Goal: Task Accomplishment & Management: Manage account settings

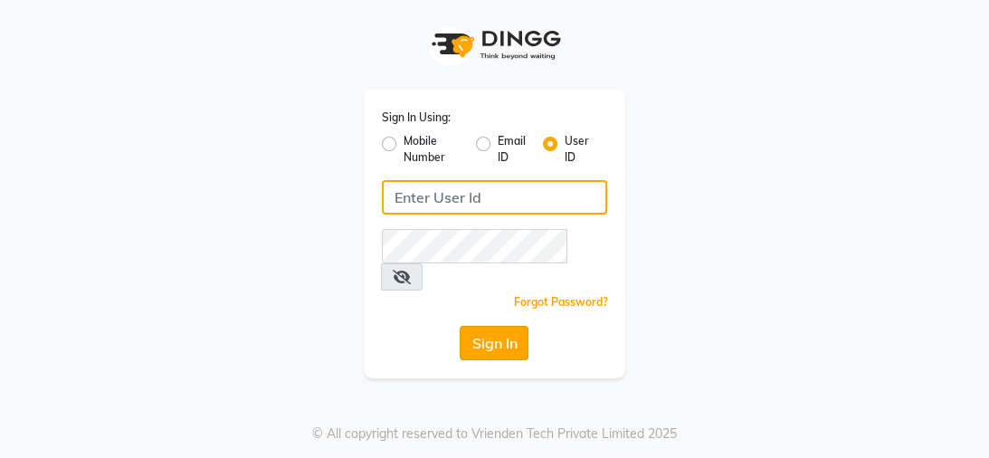
type input "mayahairandbeauty"
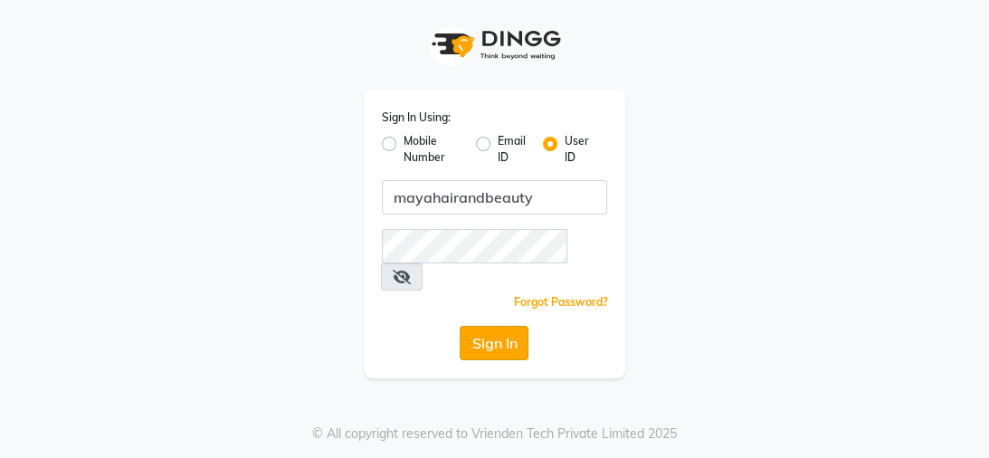
click at [495, 326] on button "Sign In" at bounding box center [494, 343] width 69 height 34
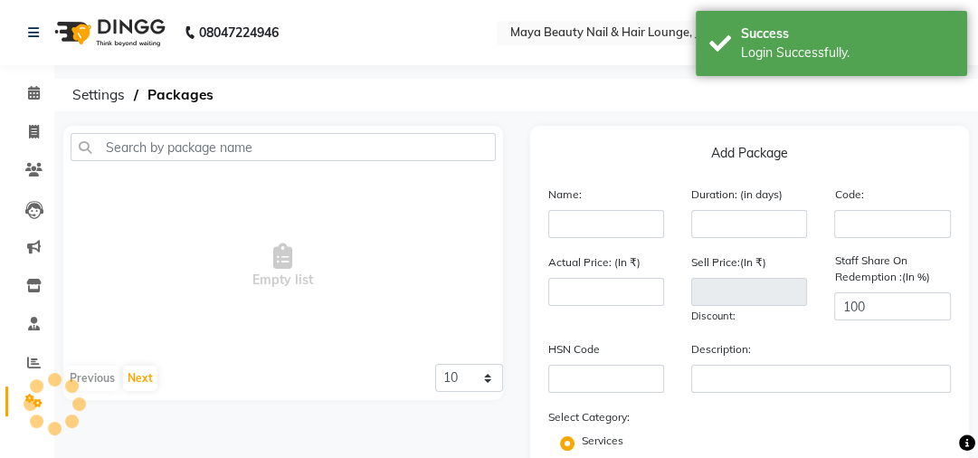
select select "en"
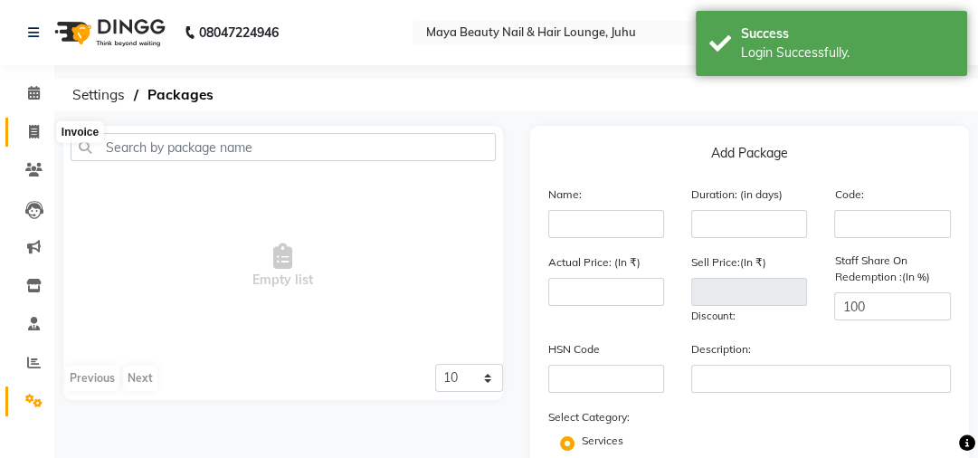
click at [33, 128] on icon at bounding box center [34, 132] width 10 height 14
select select "4023"
select select "service"
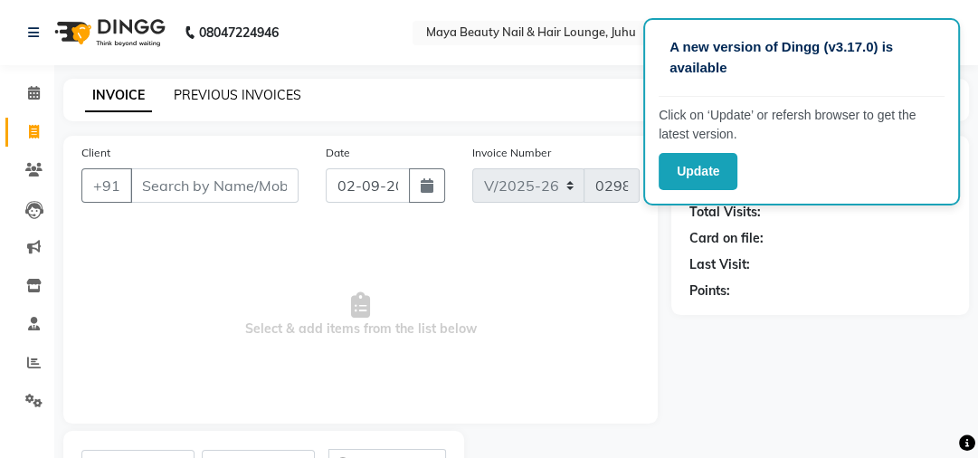
click at [264, 101] on link "PREVIOUS INVOICES" at bounding box center [238, 95] width 128 height 16
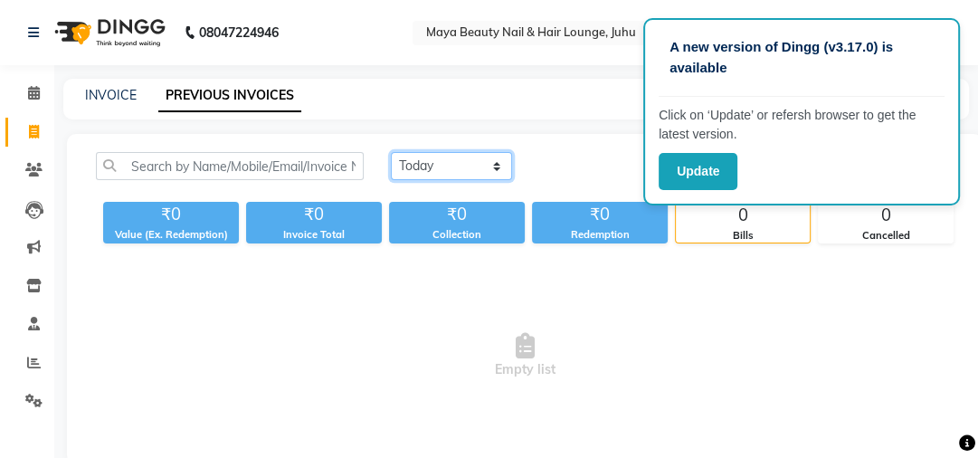
click at [496, 167] on select "Today Yesterday Custom Range" at bounding box center [451, 166] width 121 height 28
select select "yesterday"
click at [391, 152] on select "Today Yesterday Custom Range" at bounding box center [451, 166] width 121 height 28
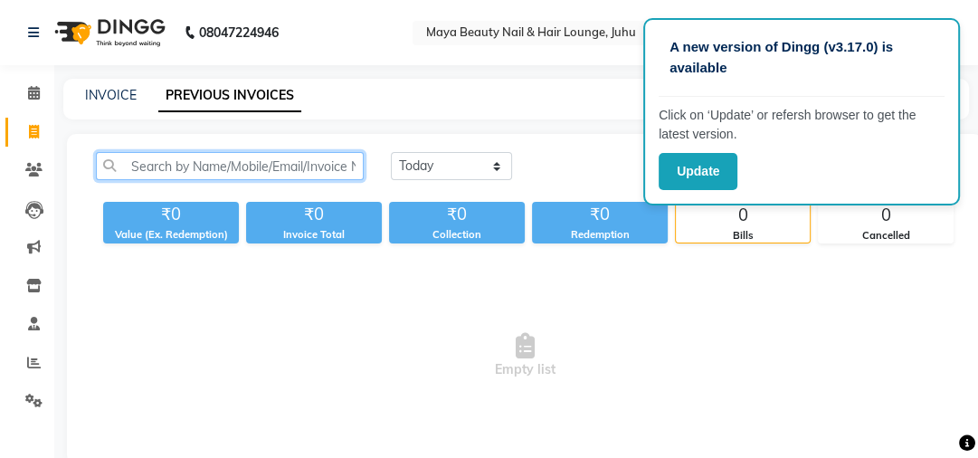
click at [146, 177] on input "text" at bounding box center [230, 166] width 268 height 28
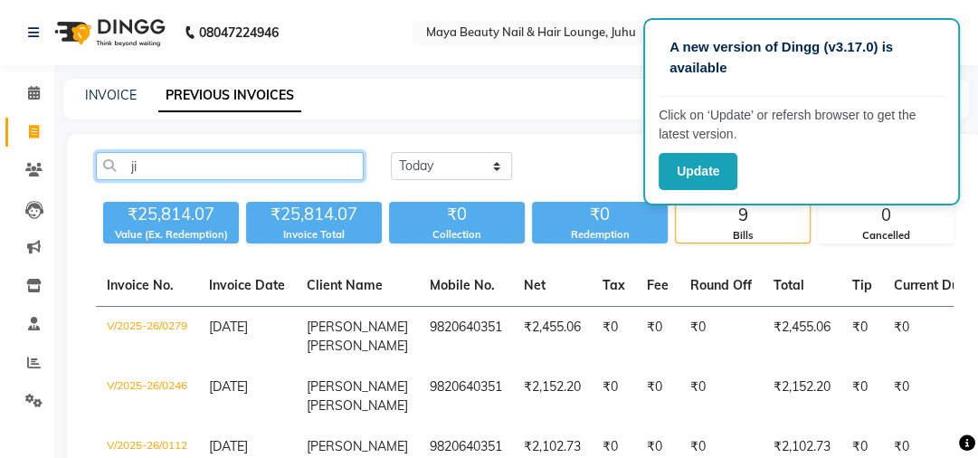
type input "j"
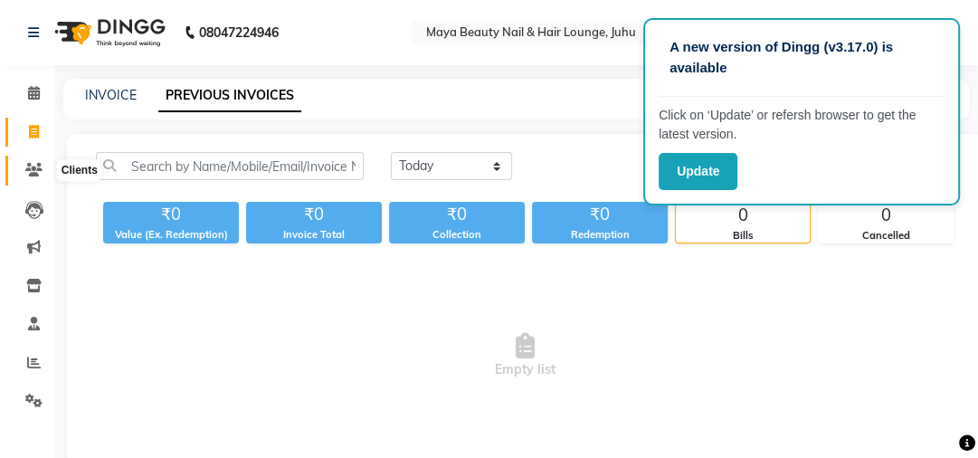
click at [33, 174] on icon at bounding box center [33, 170] width 17 height 14
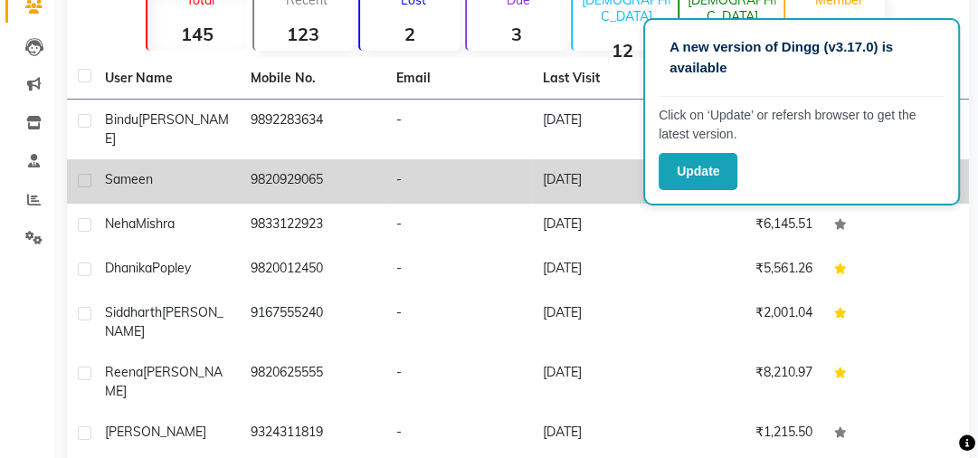
scroll to position [164, 0]
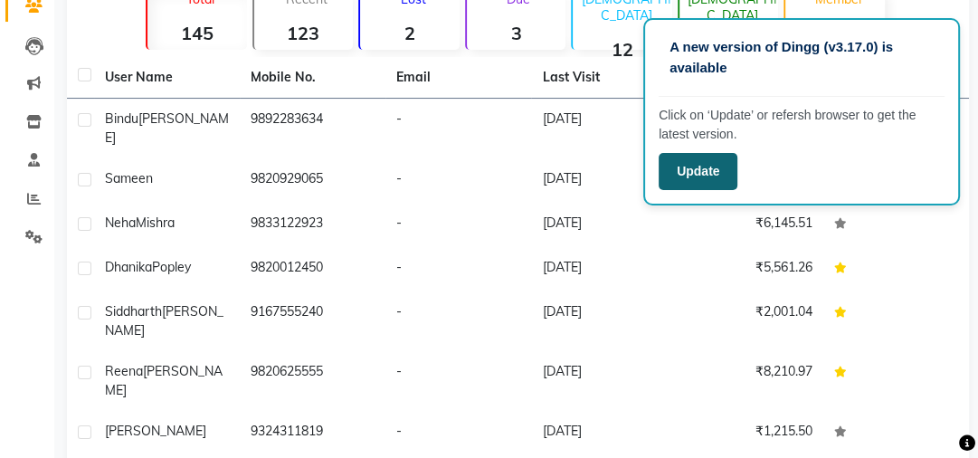
click at [673, 168] on button "Update" at bounding box center [698, 171] width 79 height 37
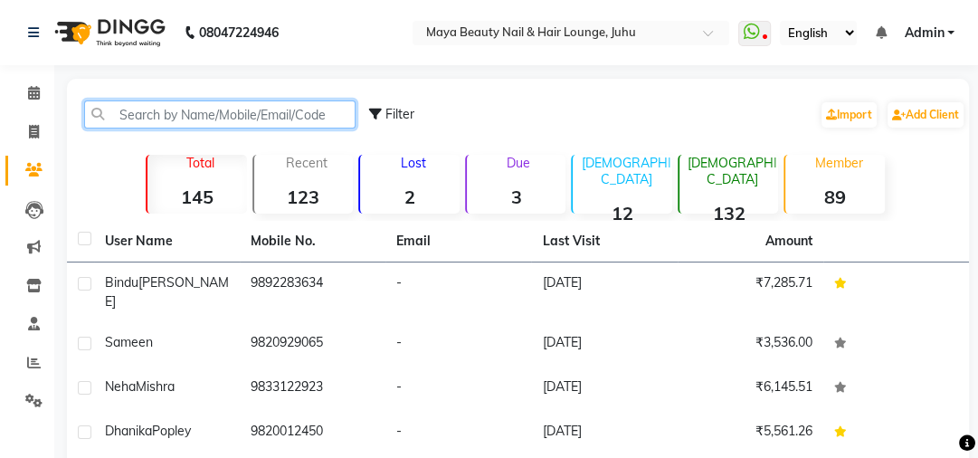
click at [118, 109] on input "text" at bounding box center [220, 114] width 272 height 28
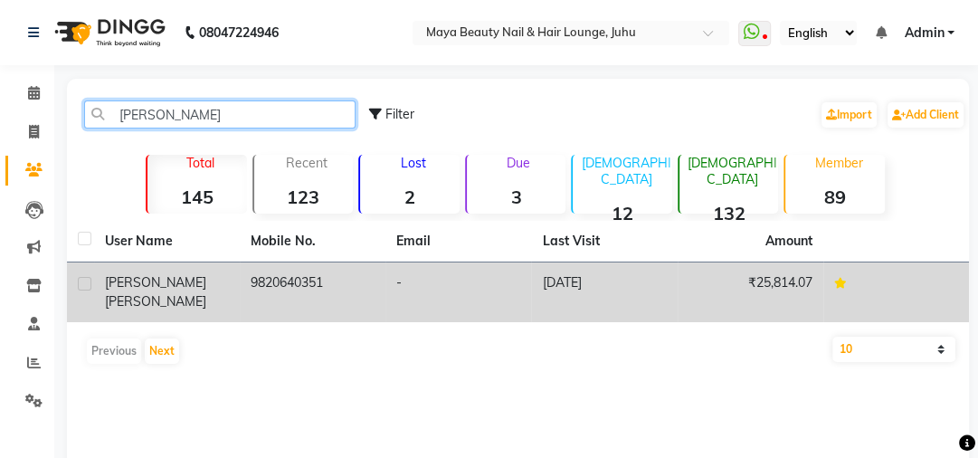
type input "[PERSON_NAME]"
click at [279, 286] on td "9820640351" at bounding box center [313, 292] width 146 height 60
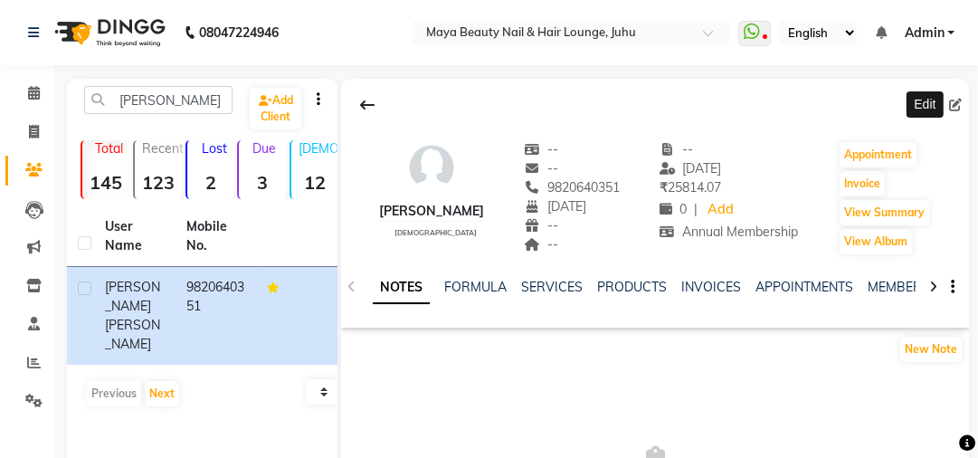
click at [954, 100] on icon at bounding box center [955, 105] width 13 height 13
click at [954, 100] on body "08047224946 Select Location × Maya Beauty Nail & Hair Lounge, Juhu WhatsApp Sta…" at bounding box center [489, 229] width 978 height 458
select select "13"
select select "11"
select select "[DEMOGRAPHIC_DATA]"
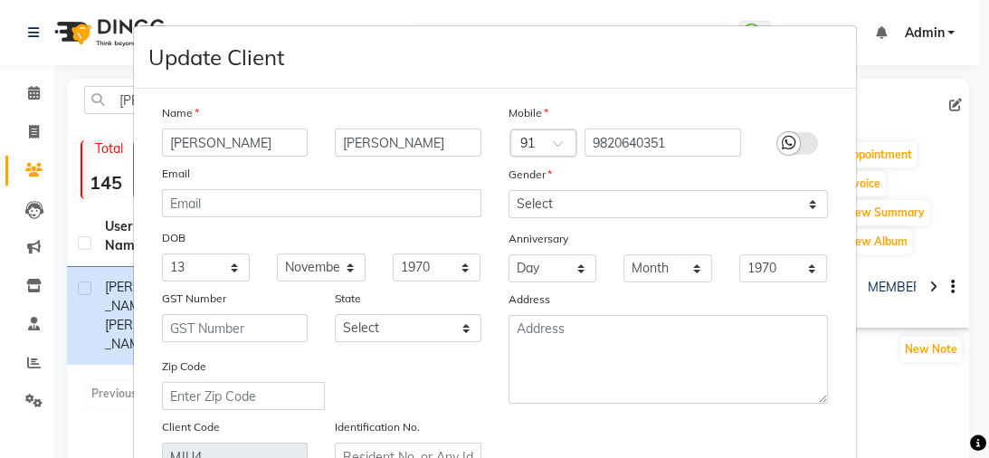
click at [794, 145] on div at bounding box center [789, 143] width 23 height 23
click at [0, 0] on input "checkbox" at bounding box center [0, 0] width 0 height 0
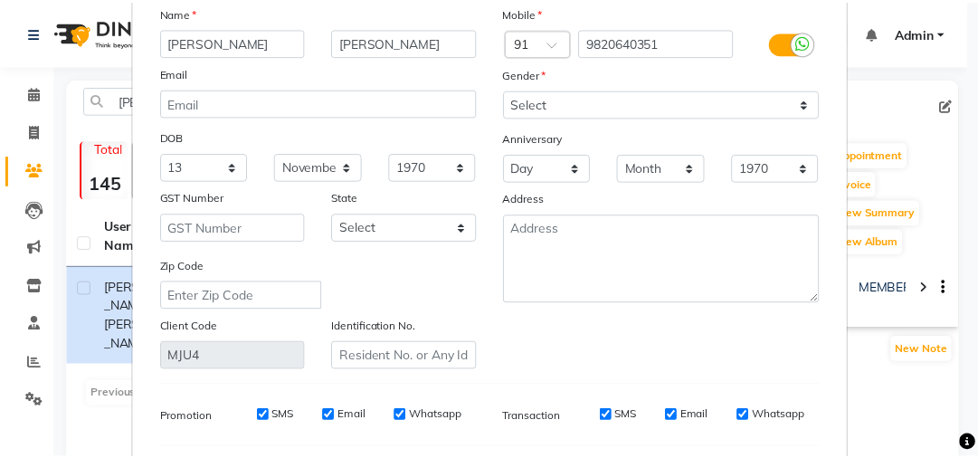
scroll to position [354, 0]
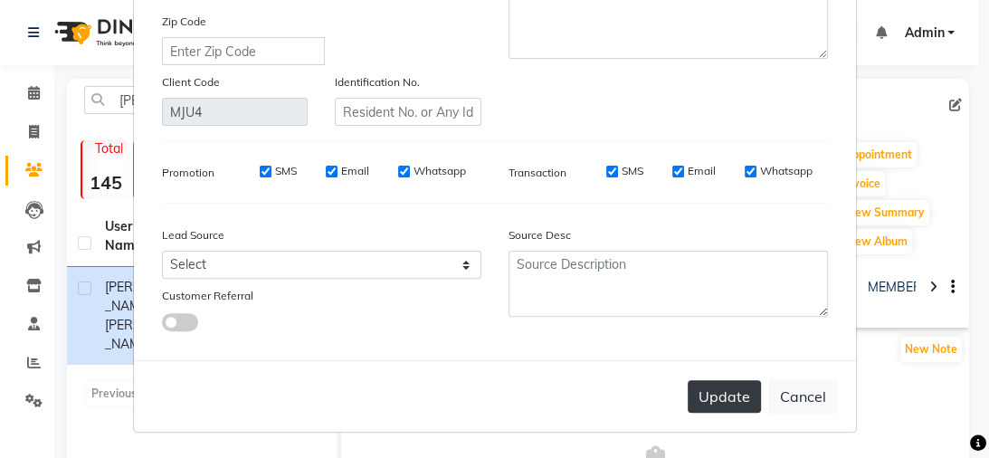
click at [720, 386] on button "Update" at bounding box center [724, 396] width 73 height 33
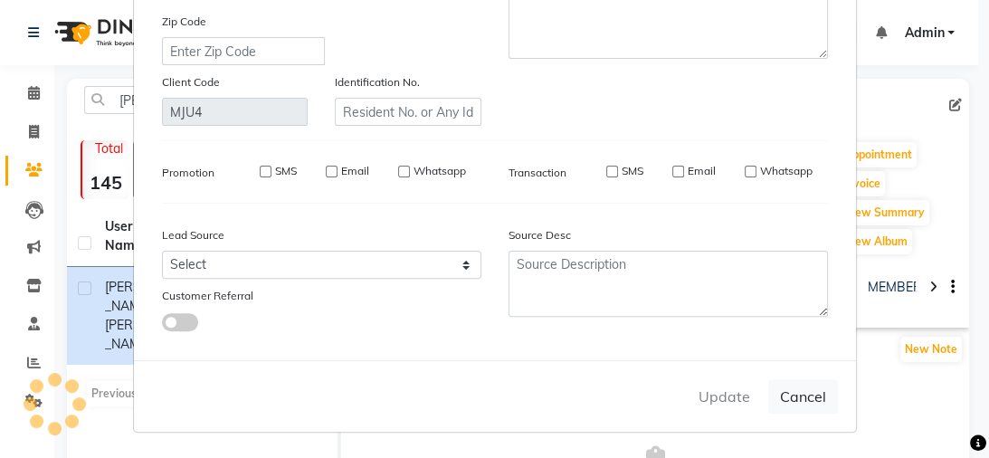
select select
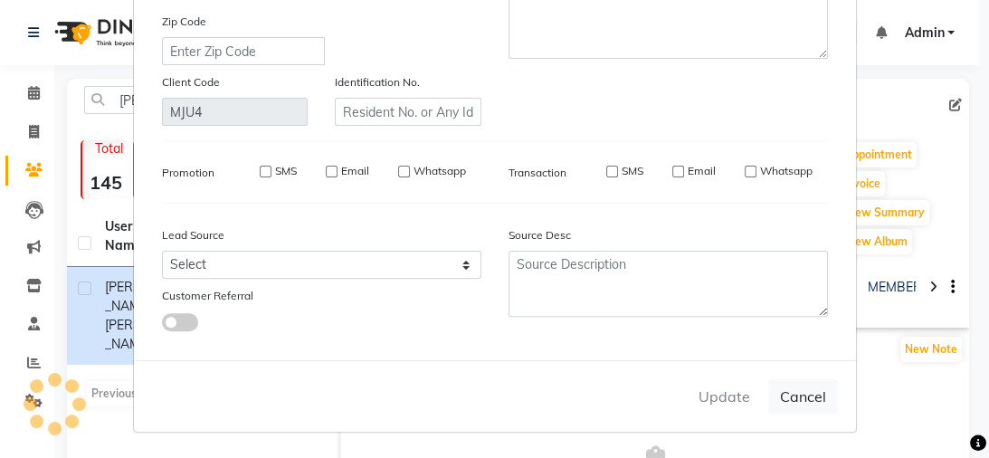
select select
checkbox input "false"
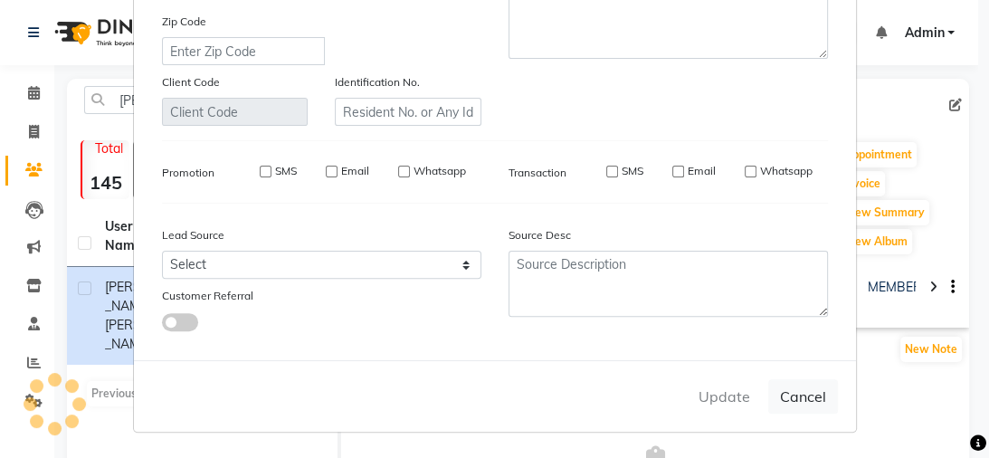
checkbox input "false"
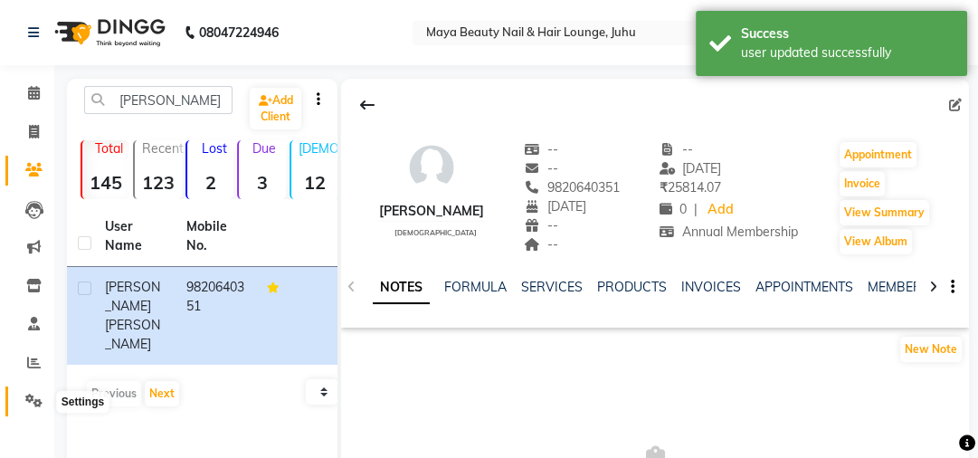
click at [39, 403] on icon at bounding box center [33, 401] width 17 height 14
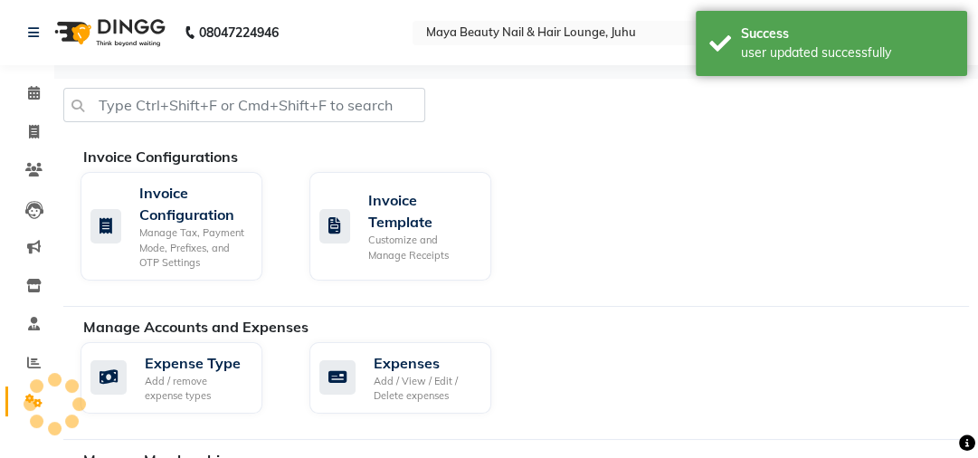
click at [39, 403] on div at bounding box center [54, 404] width 54 height 54
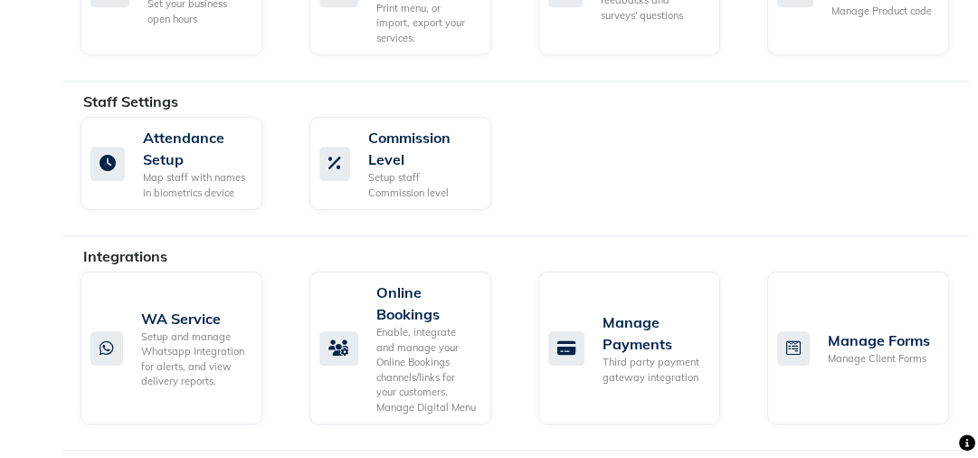
scroll to position [1025, 0]
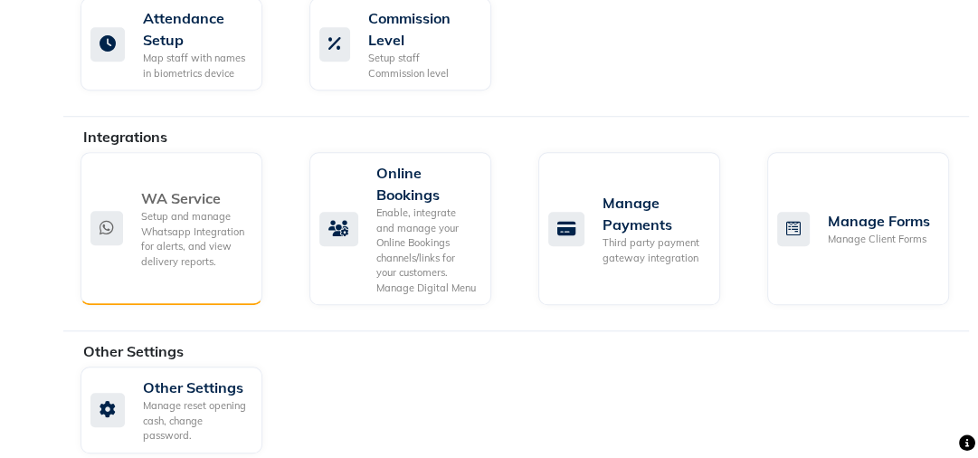
click at [111, 212] on icon at bounding box center [107, 228] width 33 height 34
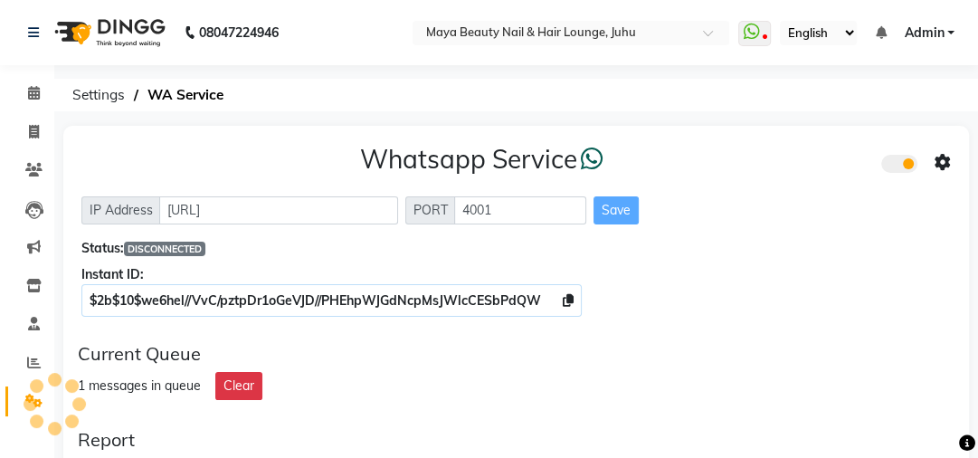
click at [945, 163] on icon at bounding box center [943, 163] width 16 height 16
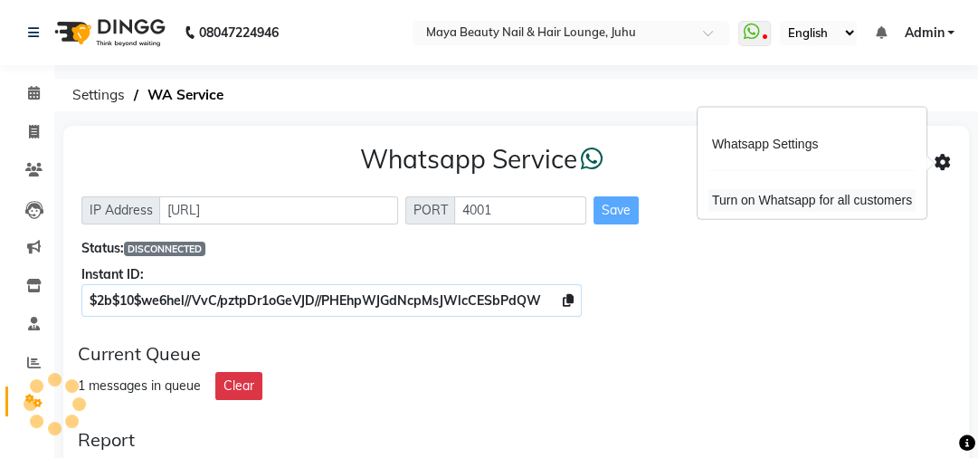
click at [879, 201] on div "Turn on Whatsapp for all customers" at bounding box center [812, 200] width 207 height 23
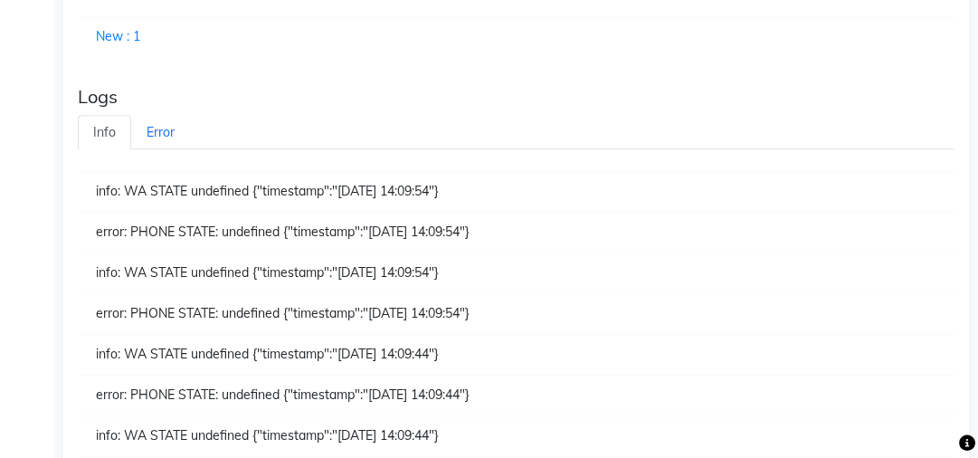
scroll to position [721, 0]
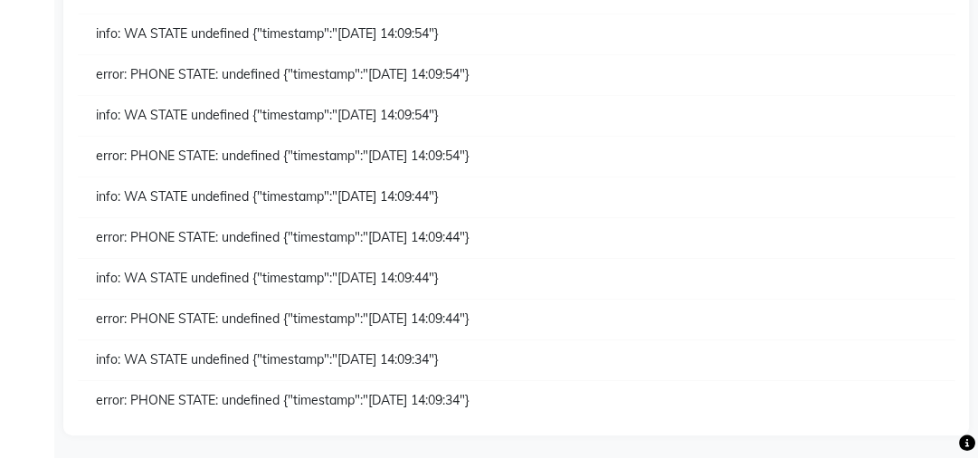
click at [300, 210] on div "info: WA STATE undefined {"timestamp":"[DATE] 14:09:44"}" at bounding box center [516, 198] width 877 height 42
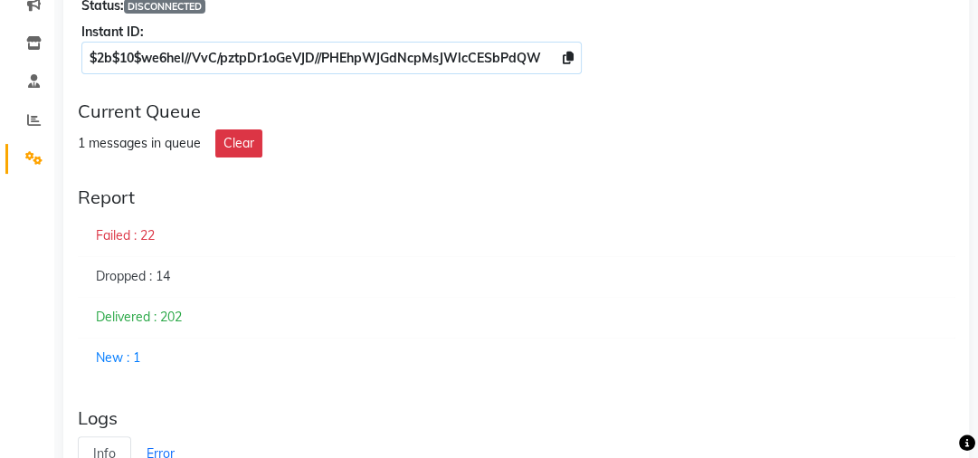
scroll to position [0, 0]
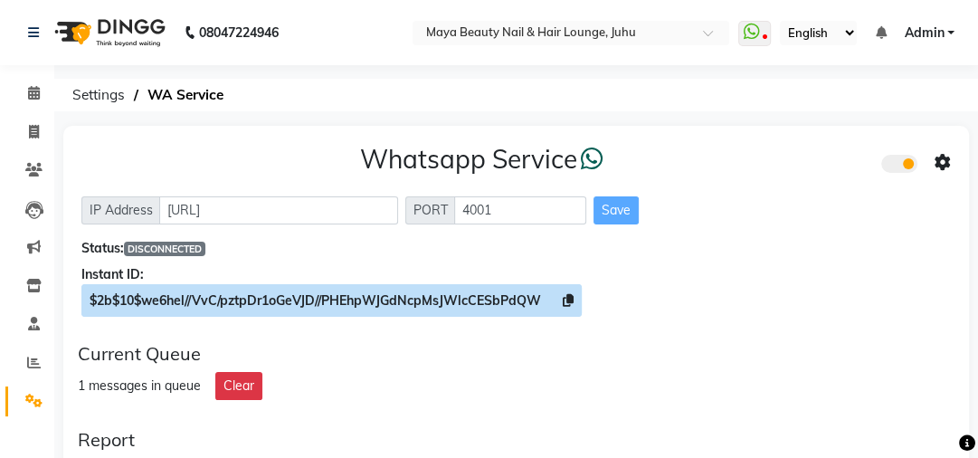
click at [574, 300] on icon at bounding box center [568, 300] width 11 height 13
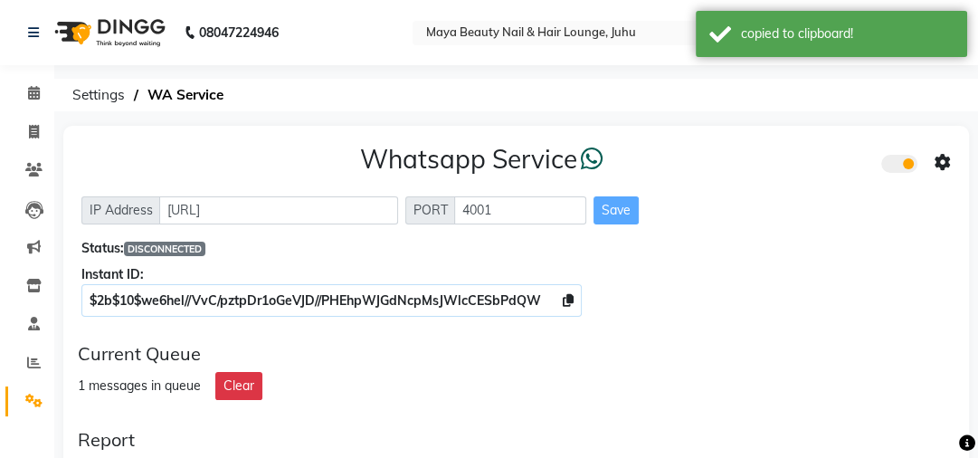
click at [947, 167] on icon at bounding box center [943, 163] width 16 height 16
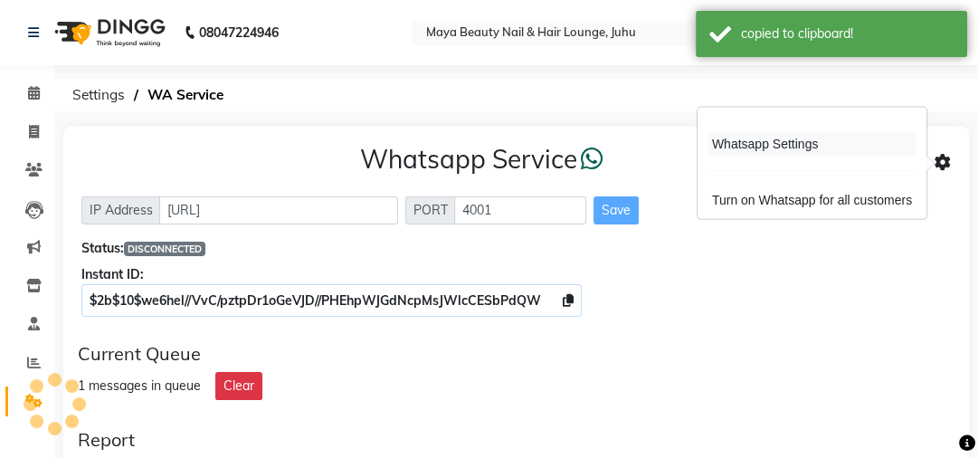
click at [775, 148] on div "Whatsapp Settings" at bounding box center [812, 144] width 207 height 23
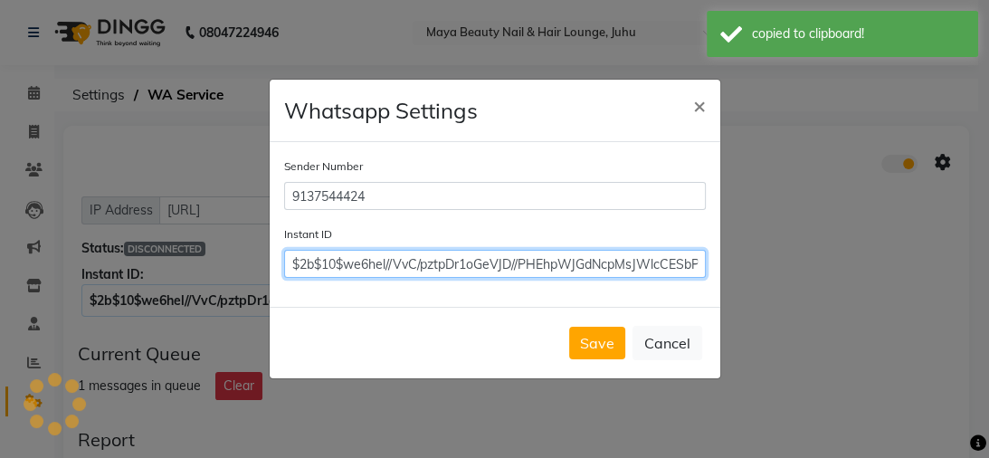
click at [630, 260] on input "$2b$10$we6hel//VvC/pztpDr1oGeVJD//PHEhpWJGdNcpMsJWlcCESbPdQW" at bounding box center [495, 264] width 422 height 28
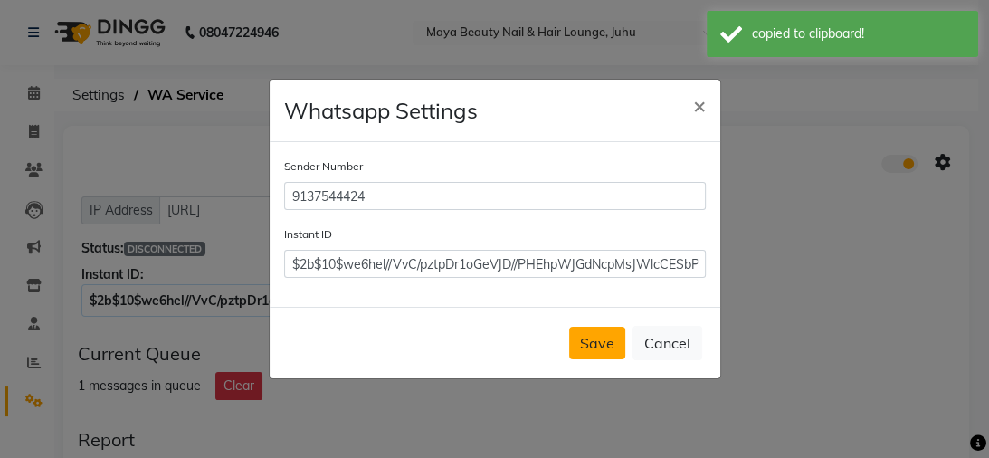
click at [597, 344] on button "Save" at bounding box center [597, 343] width 56 height 33
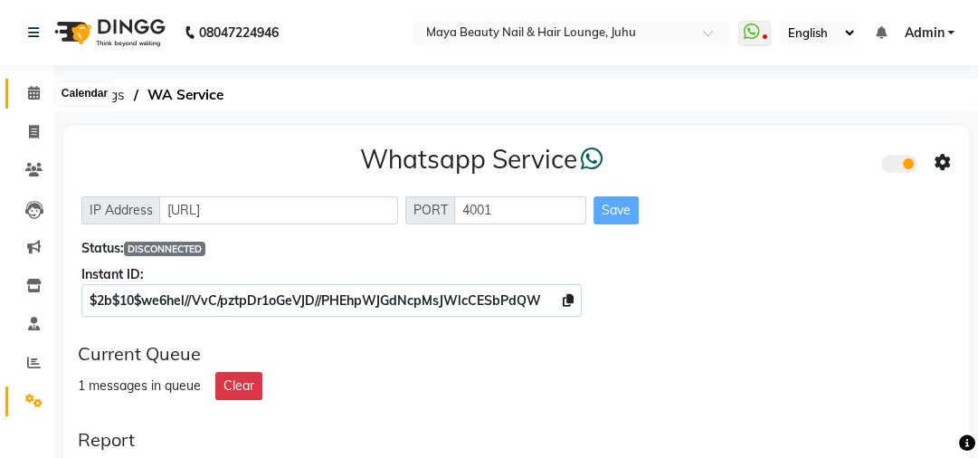
click at [35, 92] on icon at bounding box center [34, 93] width 12 height 14
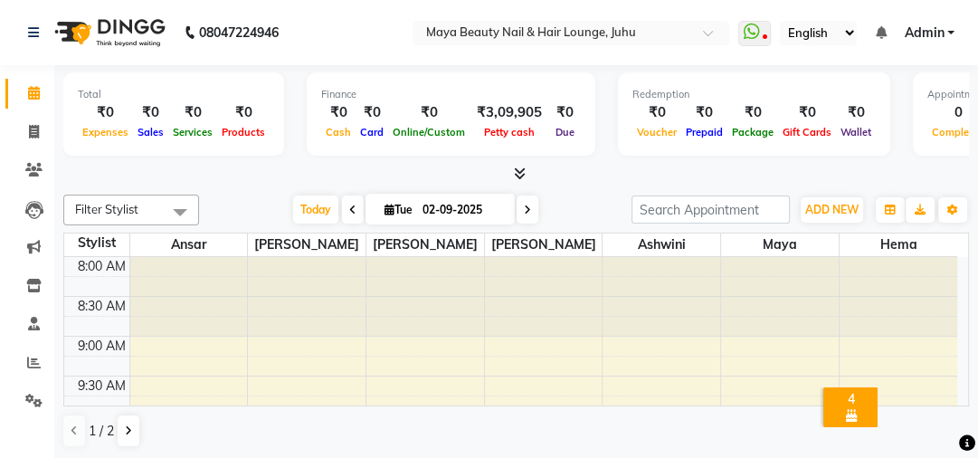
click at [930, 36] on span "Admin" at bounding box center [924, 33] width 40 height 19
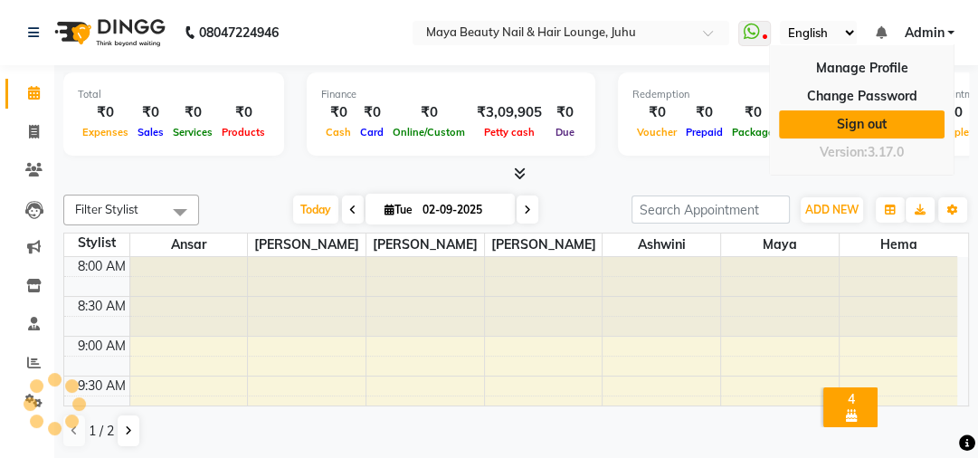
click at [873, 115] on link "Sign out" at bounding box center [862, 124] width 166 height 28
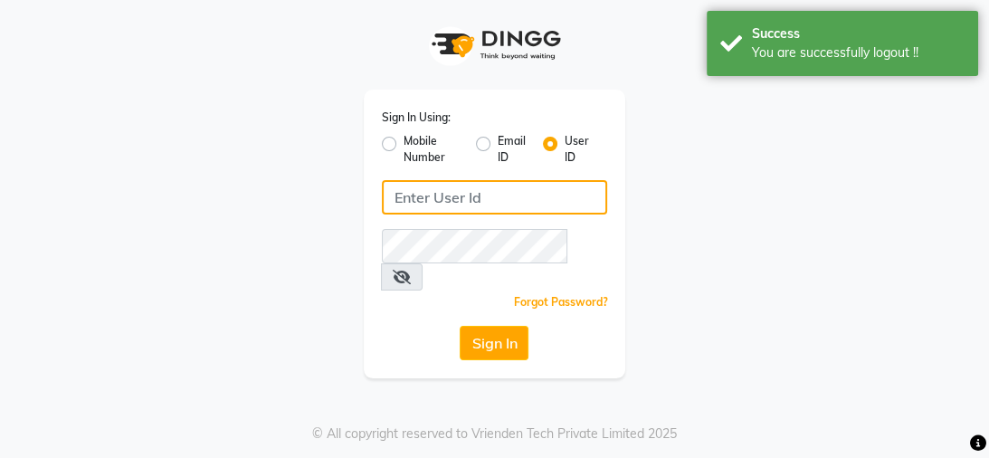
type input "mayahairandbeauty"
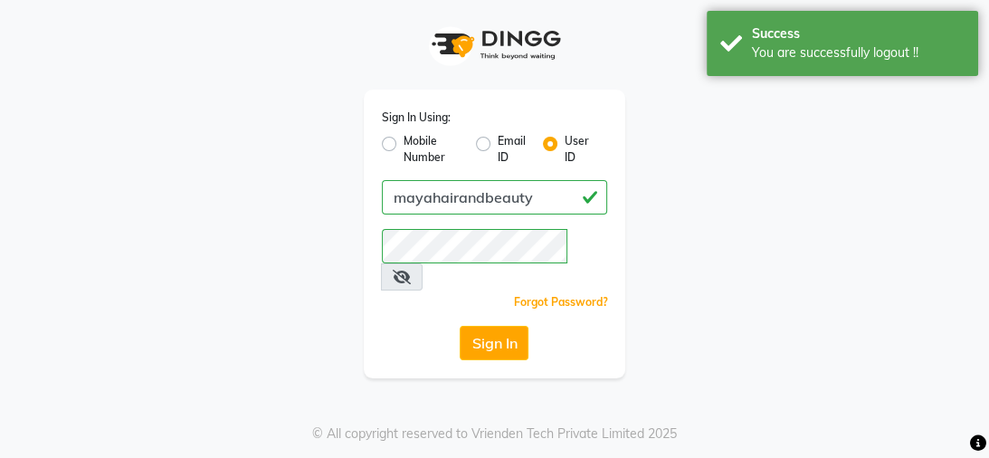
click at [404, 146] on label "Mobile Number" at bounding box center [433, 149] width 58 height 33
click at [404, 145] on input "Mobile Number" at bounding box center [410, 139] width 12 height 12
radio input "true"
radio input "false"
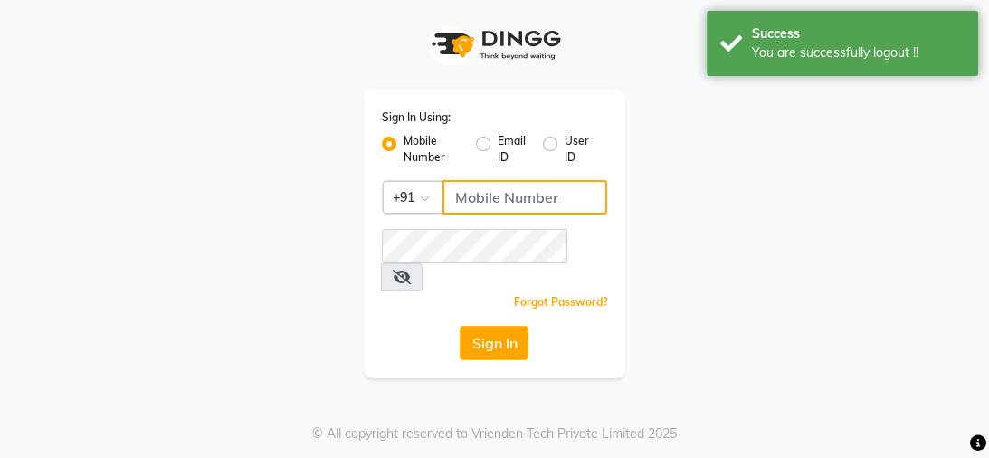
click at [489, 190] on input "Username" at bounding box center [526, 197] width 166 height 34
type input "9769017141"
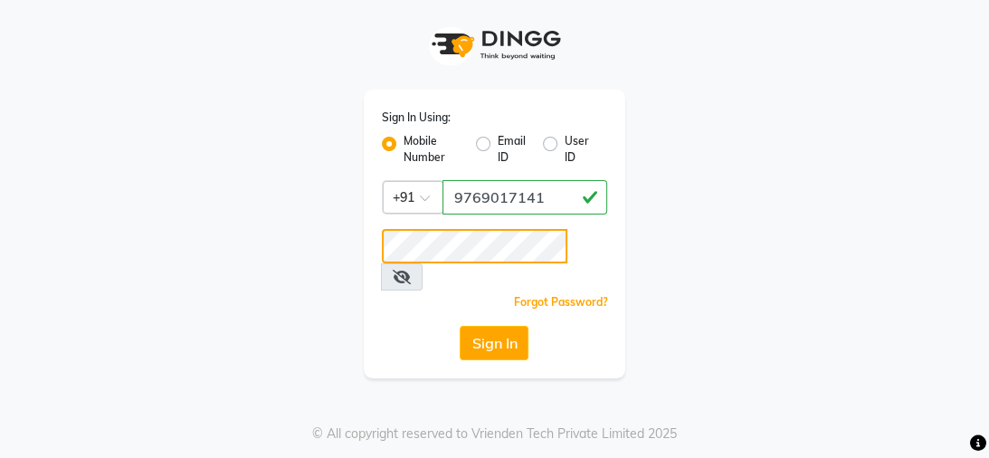
click at [460, 326] on button "Sign In" at bounding box center [494, 343] width 69 height 34
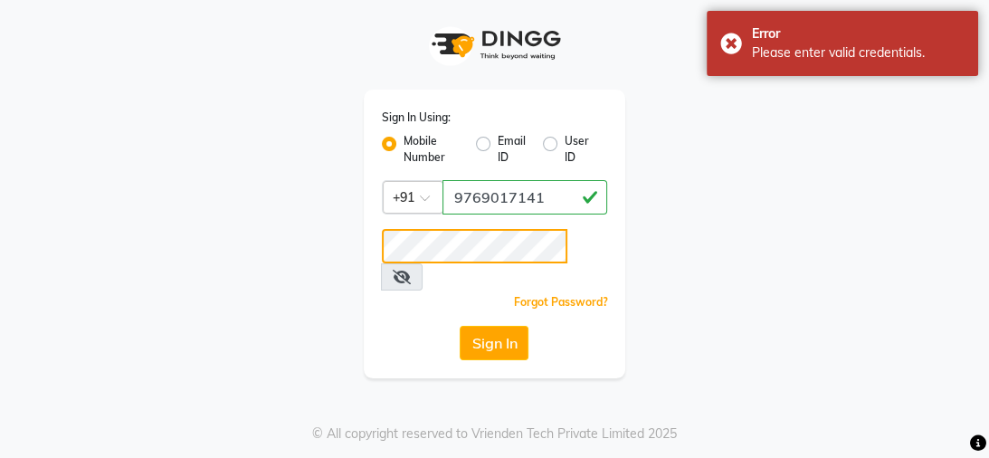
click at [460, 326] on button "Sign In" at bounding box center [494, 343] width 69 height 34
